Goal: Transaction & Acquisition: Purchase product/service

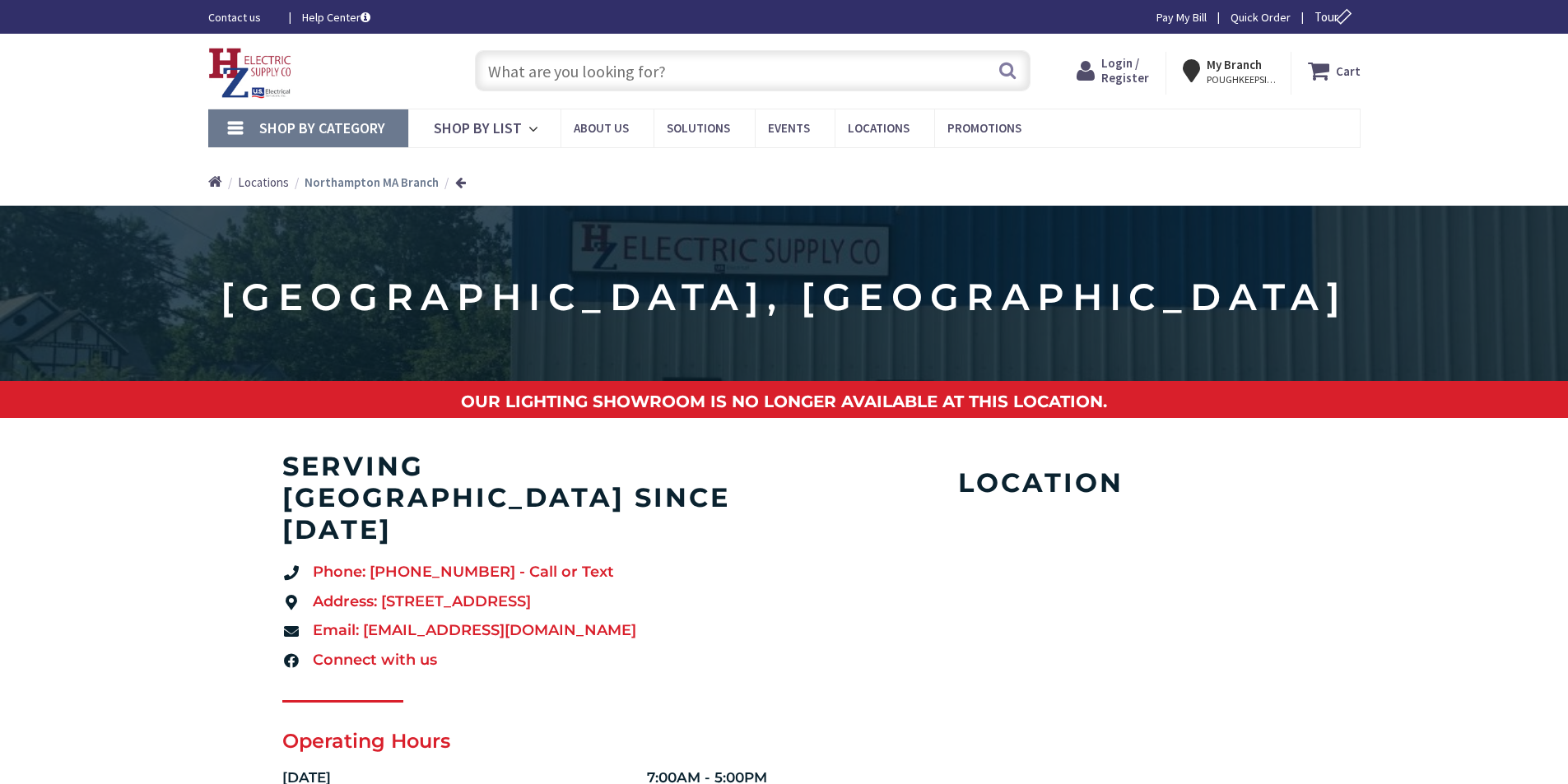
click at [685, 75] on input "text" at bounding box center [753, 71] width 555 height 41
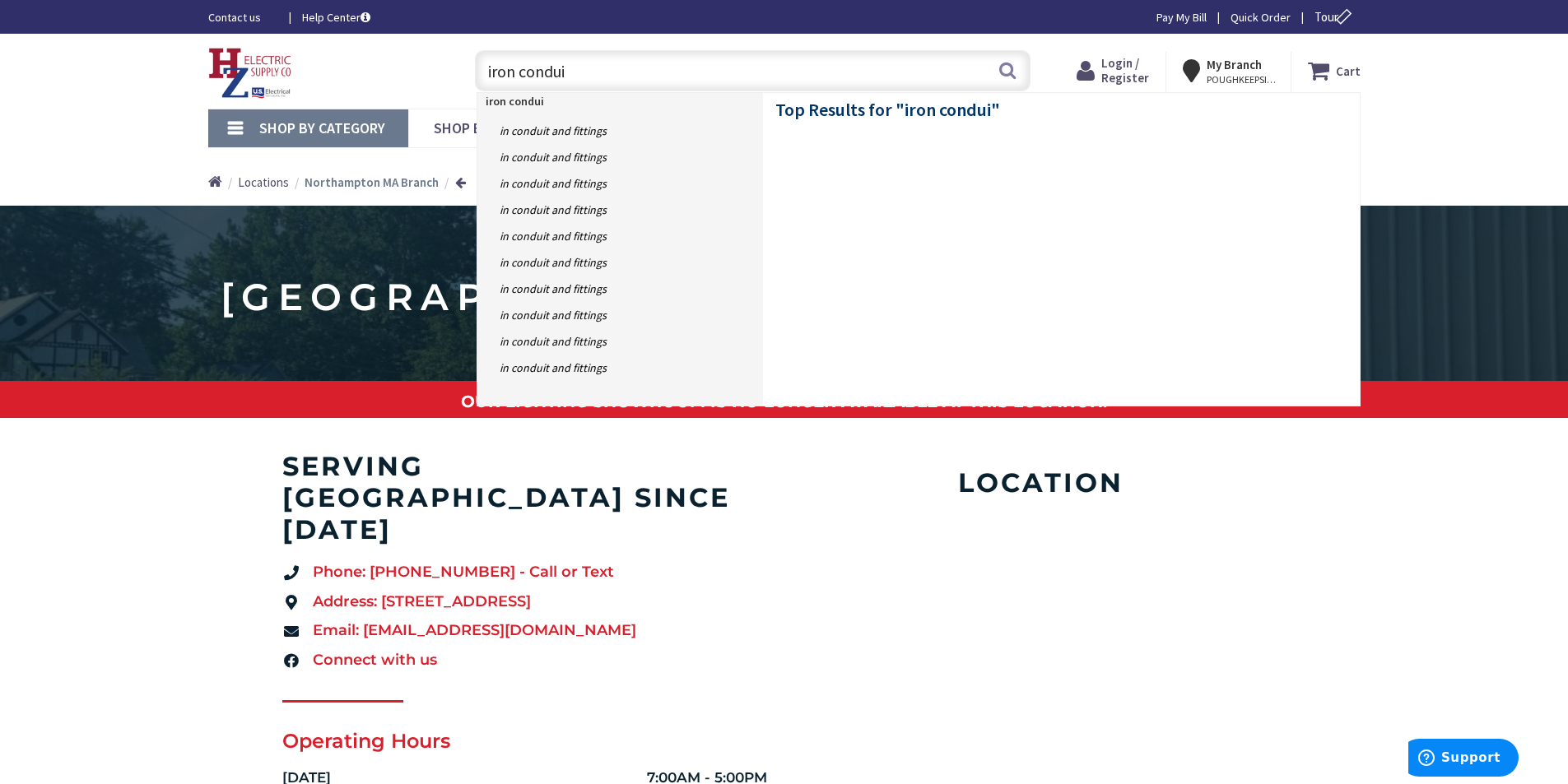
type input "iron conduit"
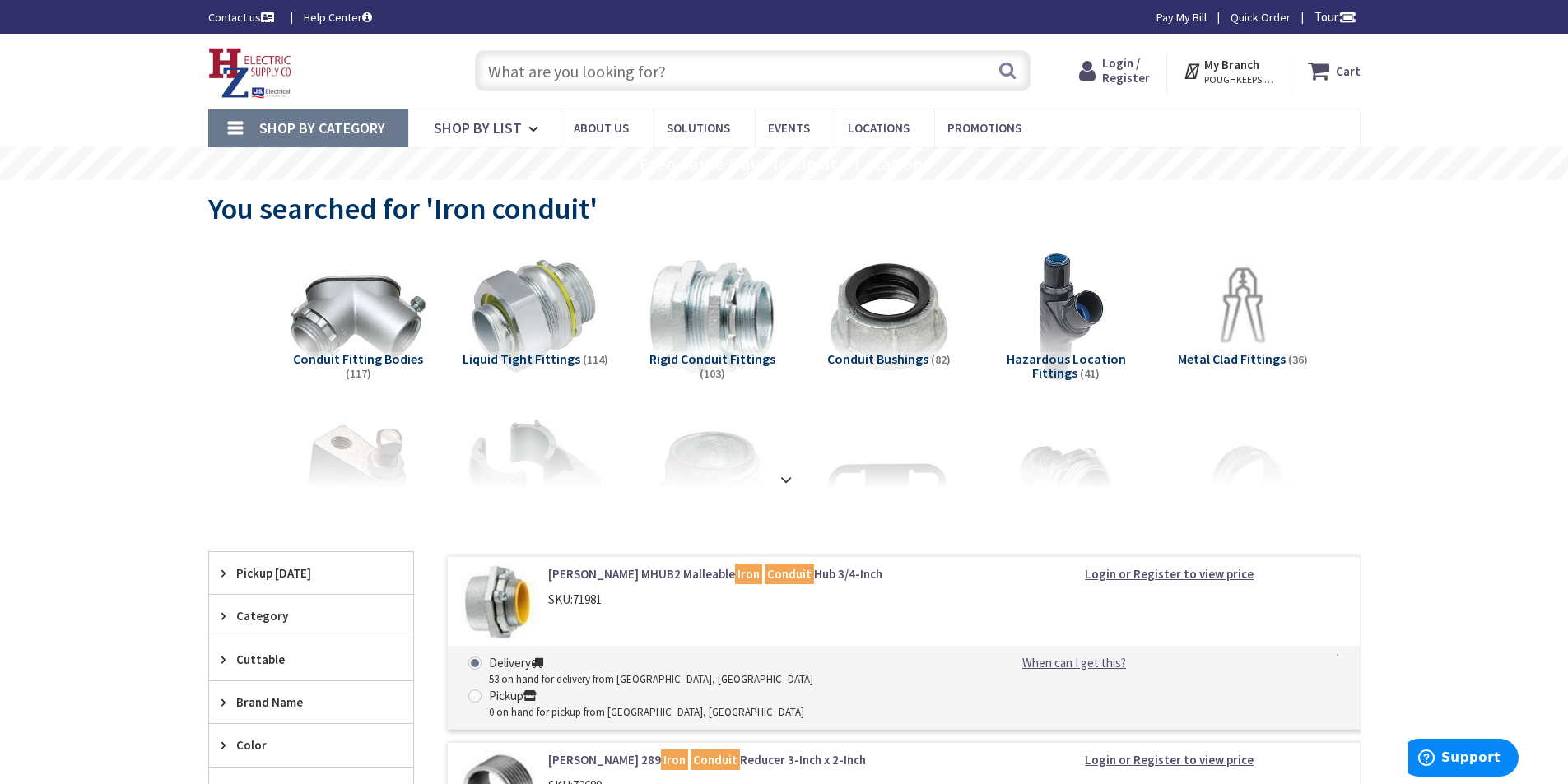
click at [679, 60] on input "text" at bounding box center [753, 71] width 555 height 41
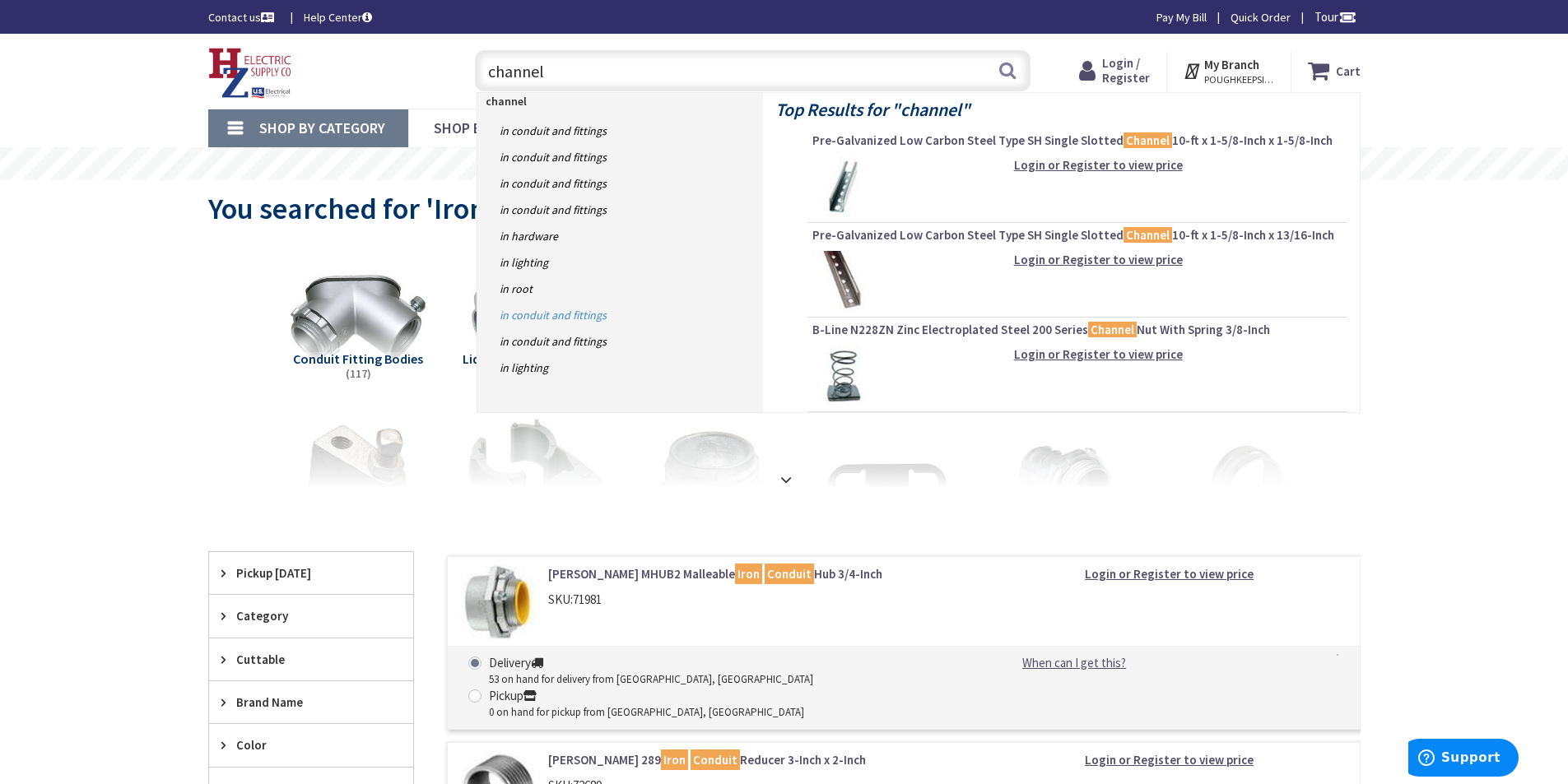
type input "channel"
click at [566, 316] on link "in Conduit and Fittings" at bounding box center [620, 315] width 286 height 27
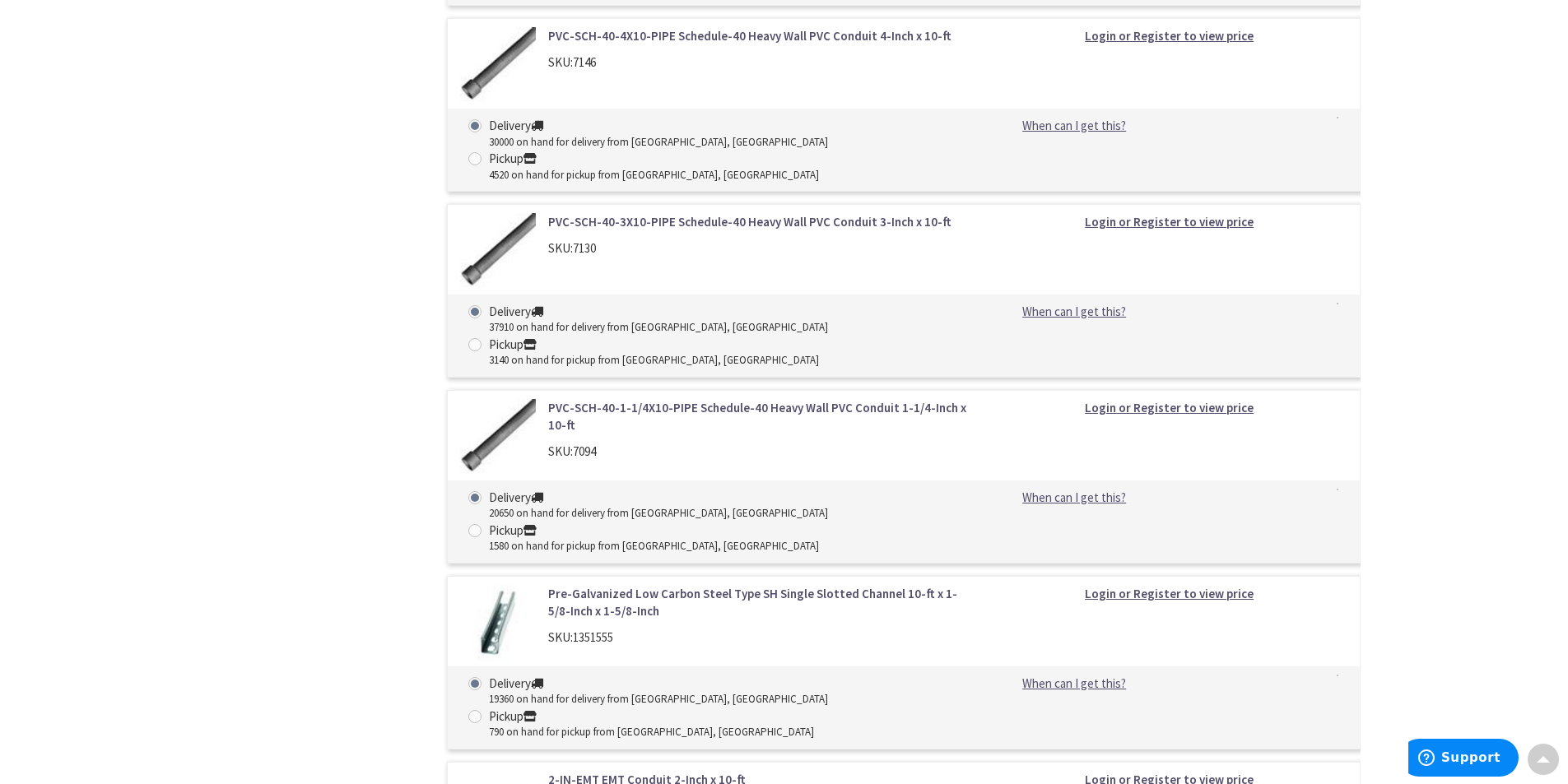
scroll to position [1727, 0]
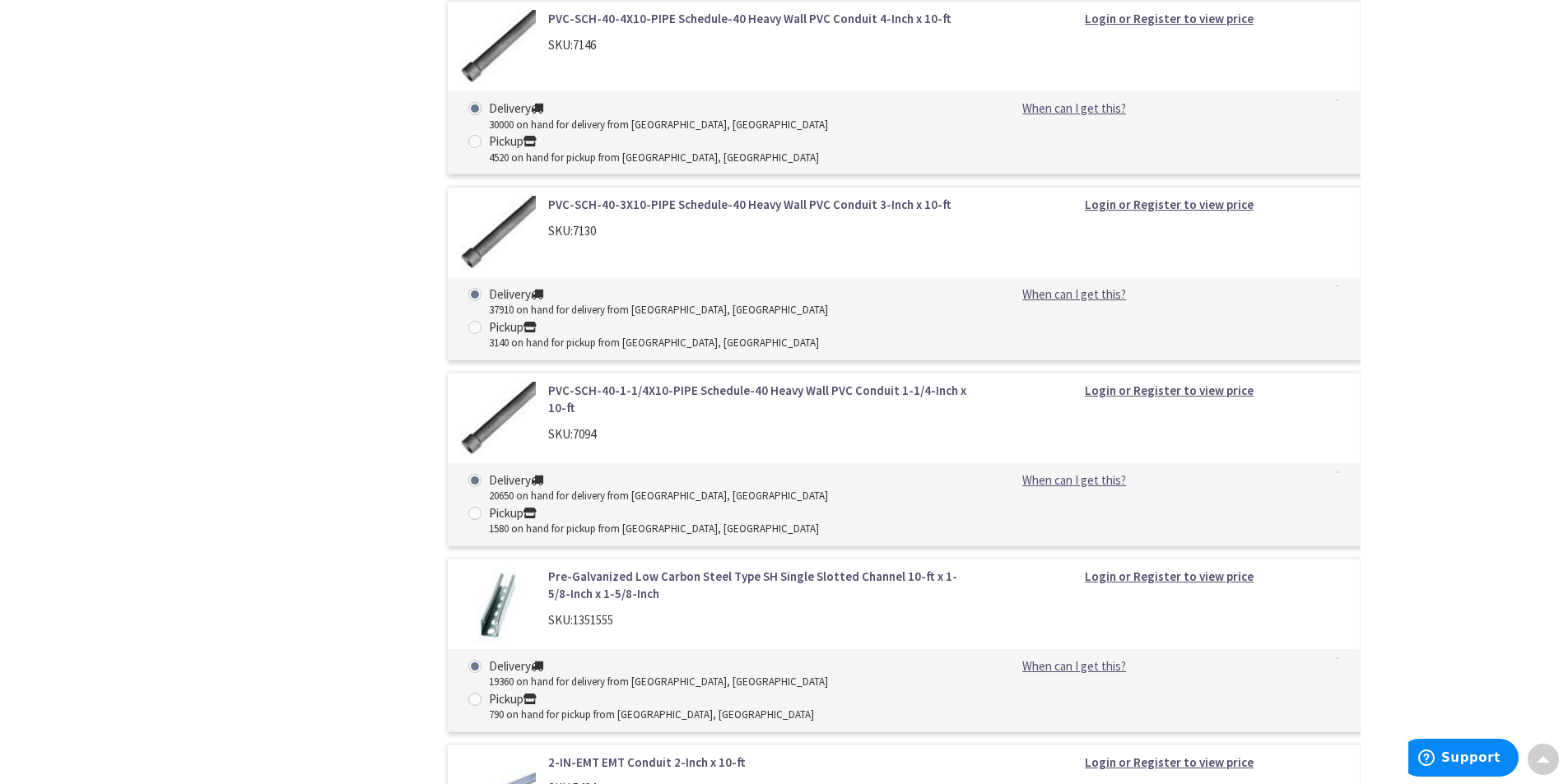
click at [704, 568] on link "Pre-Galvanized Low Carbon Steel Type SH Single Slotted Channel 10-ft x 1-5/8-In…" at bounding box center [758, 585] width 419 height 35
